Goal: Find specific page/section: Find specific page/section

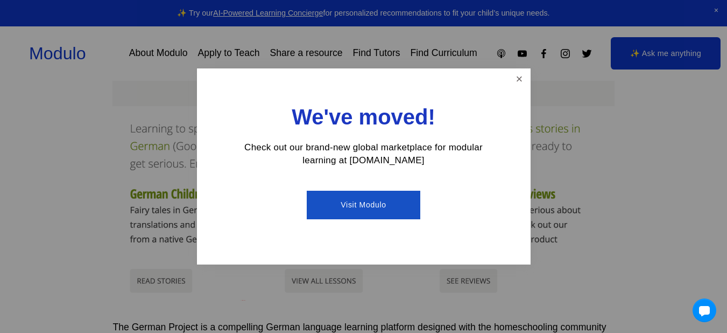
scroll to position [211, 0]
click at [357, 205] on link "Visit Modulo" at bounding box center [364, 204] width 114 height 29
click at [519, 75] on link "Close" at bounding box center [519, 79] width 19 height 19
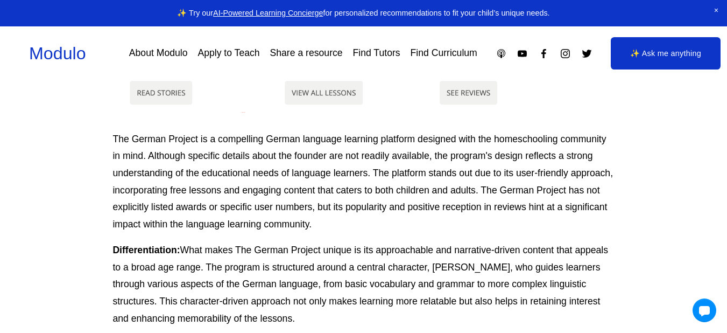
scroll to position [399, 0]
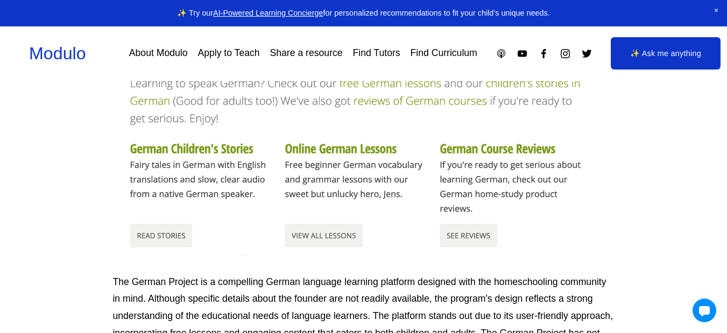
scroll to position [248, 0]
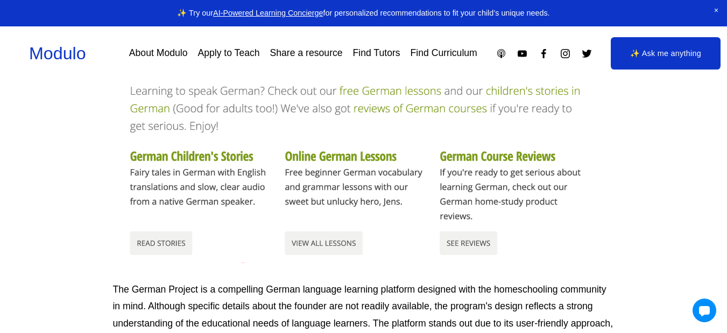
click at [328, 155] on div at bounding box center [363, 103] width 502 height 319
click at [446, 52] on link "Find Curriculum" at bounding box center [444, 53] width 67 height 19
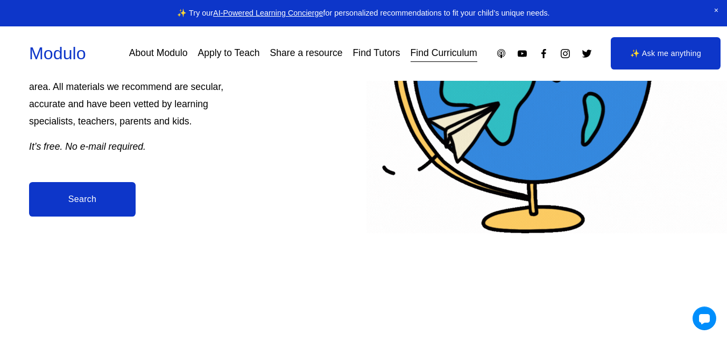
scroll to position [258, 0]
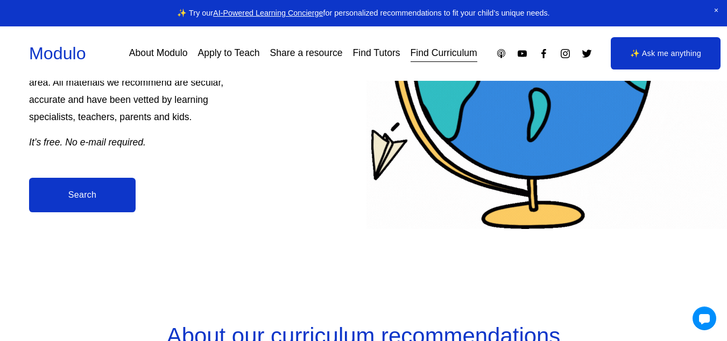
click at [76, 196] on link "Search" at bounding box center [82, 195] width 107 height 34
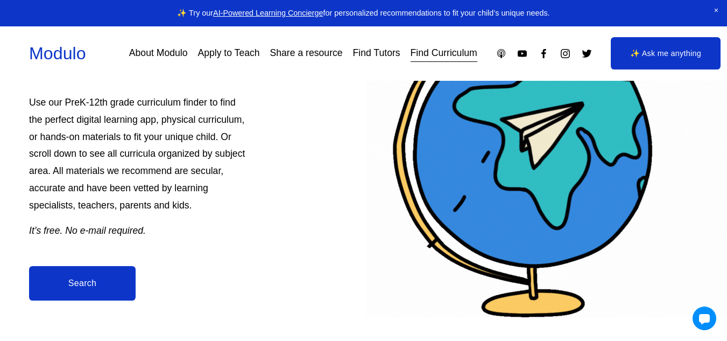
scroll to position [0, 0]
